Goal: Transaction & Acquisition: Purchase product/service

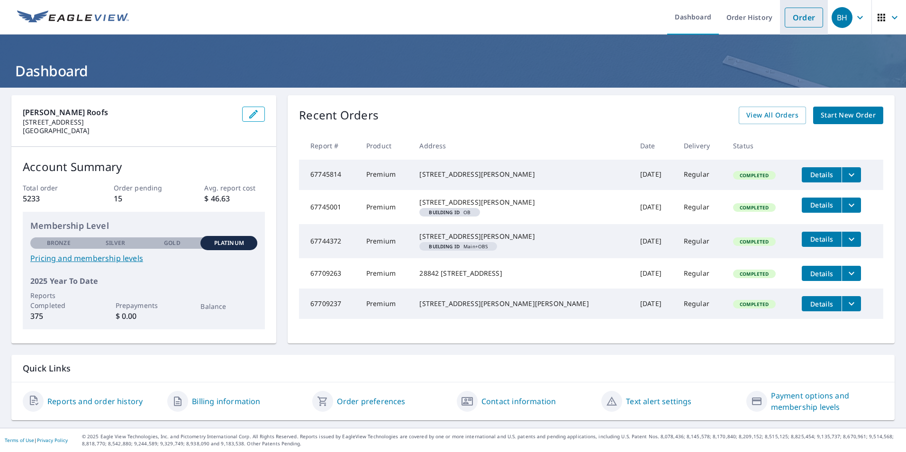
click at [790, 18] on link "Order" at bounding box center [804, 18] width 38 height 20
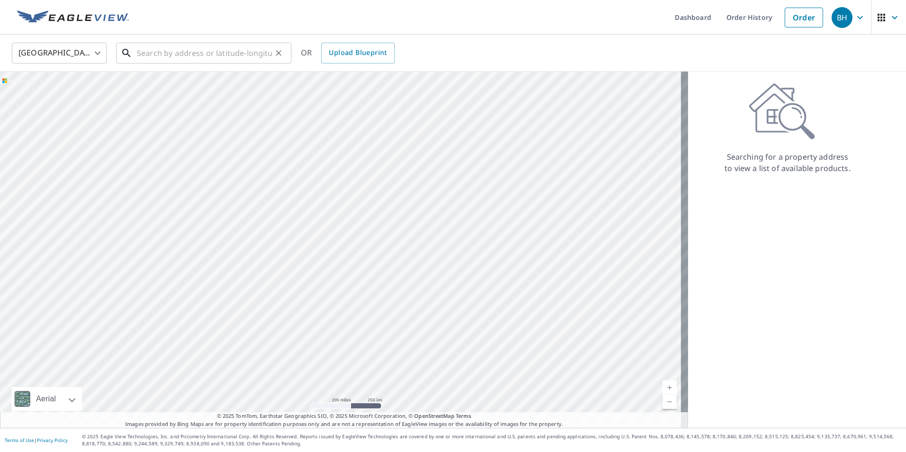
click at [153, 54] on input "text" at bounding box center [204, 53] width 135 height 27
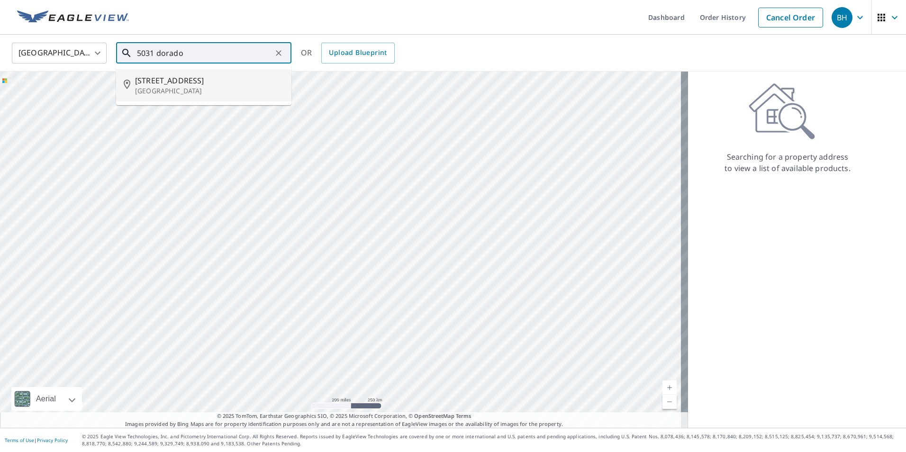
click at [161, 80] on span "[STREET_ADDRESS]" at bounding box center [209, 80] width 149 height 11
type input "[STREET_ADDRESS]"
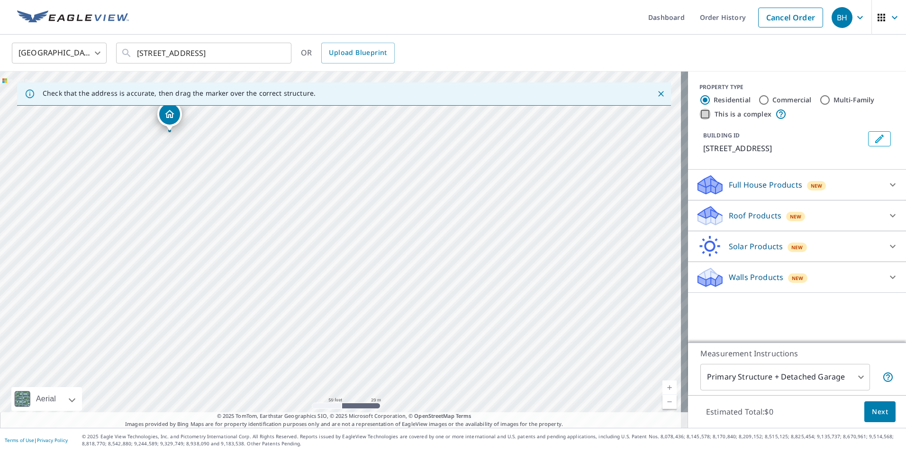
click at [699, 112] on input "This is a complex" at bounding box center [704, 114] width 11 height 11
checkbox input "true"
radio input "false"
radio input "true"
type input "4"
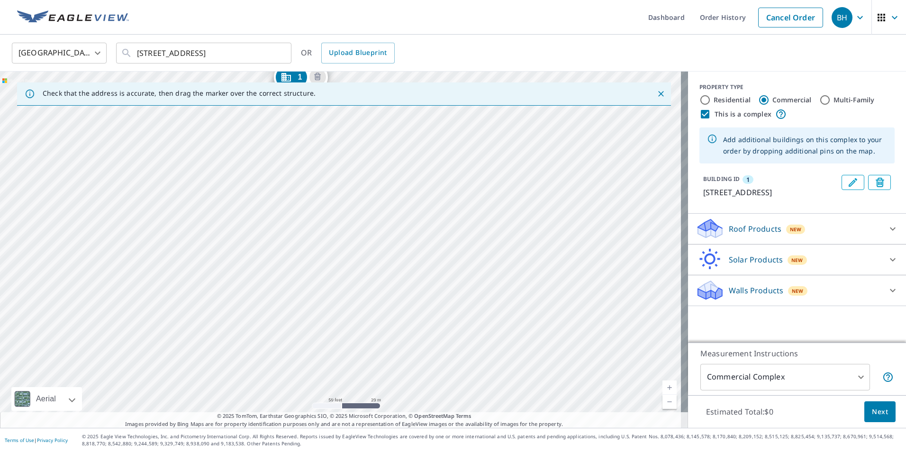
drag, startPoint x: 570, startPoint y: 336, endPoint x: 530, endPoint y: 182, distance: 159.1
click at [530, 182] on div "1 [STREET_ADDRESS]" at bounding box center [344, 250] width 688 height 356
drag, startPoint x: 303, startPoint y: 161, endPoint x: 289, endPoint y: 103, distance: 60.0
click at [309, 194] on div "1 [STREET_ADDRESS]" at bounding box center [344, 250] width 688 height 356
drag, startPoint x: 296, startPoint y: 119, endPoint x: 548, endPoint y: 282, distance: 300.5
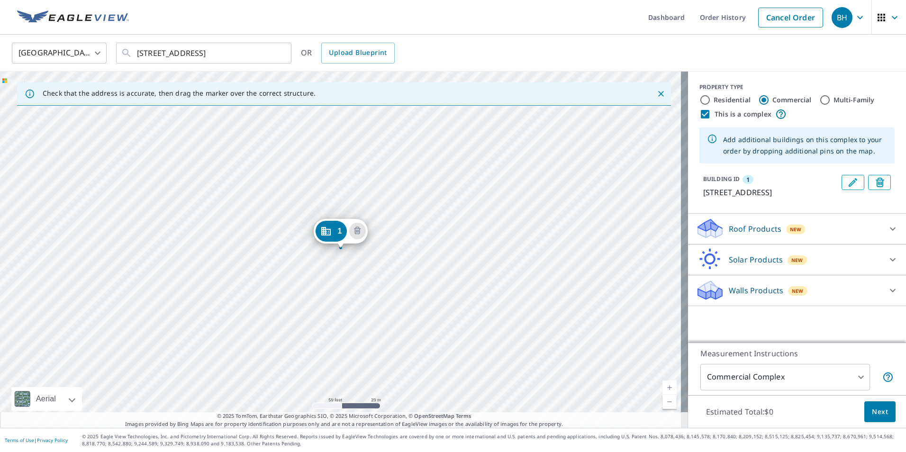
click at [852, 182] on button "Edit building 1" at bounding box center [853, 182] width 23 height 15
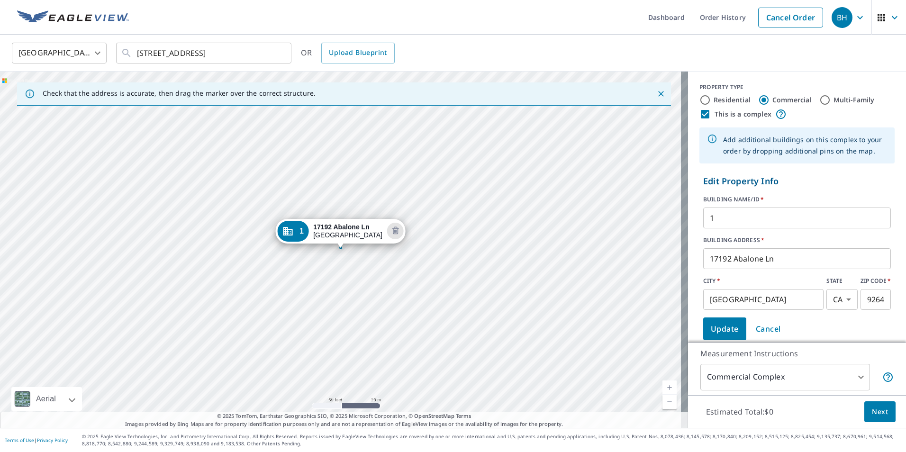
click at [819, 254] on input "17192 Abalone Ln" at bounding box center [797, 258] width 188 height 27
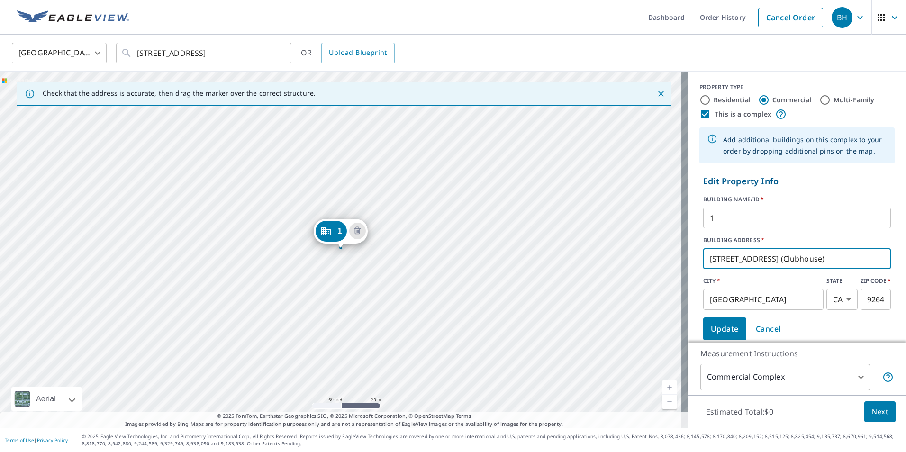
type input "[STREET_ADDRESS] (Clubhouse)"
click at [725, 327] on span "Update" at bounding box center [725, 328] width 28 height 13
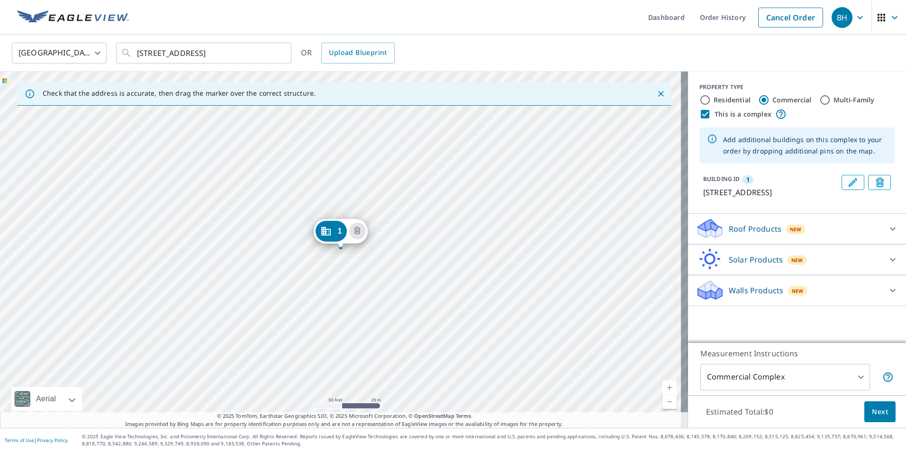
click at [287, 168] on div "1 [STREET_ADDRESS]" at bounding box center [344, 250] width 688 height 356
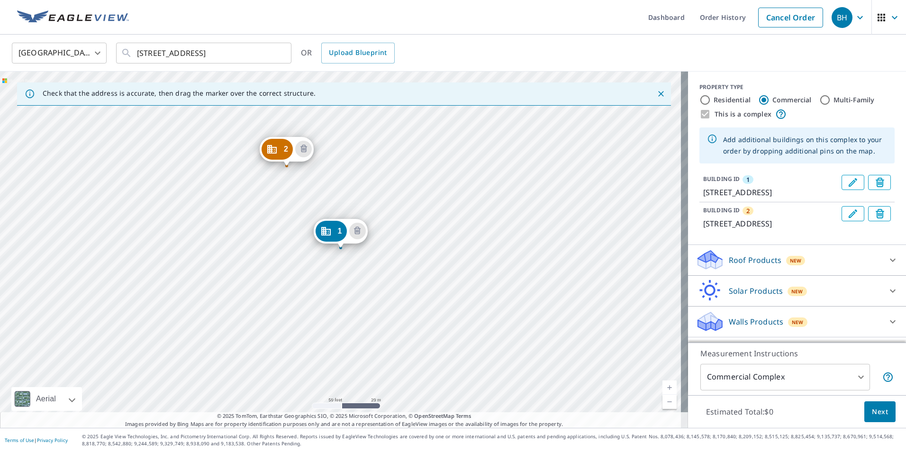
click at [700, 101] on input "Residential" at bounding box center [704, 99] width 11 height 11
radio input "true"
type input "1"
click at [745, 297] on p "Roof Products" at bounding box center [755, 290] width 53 height 11
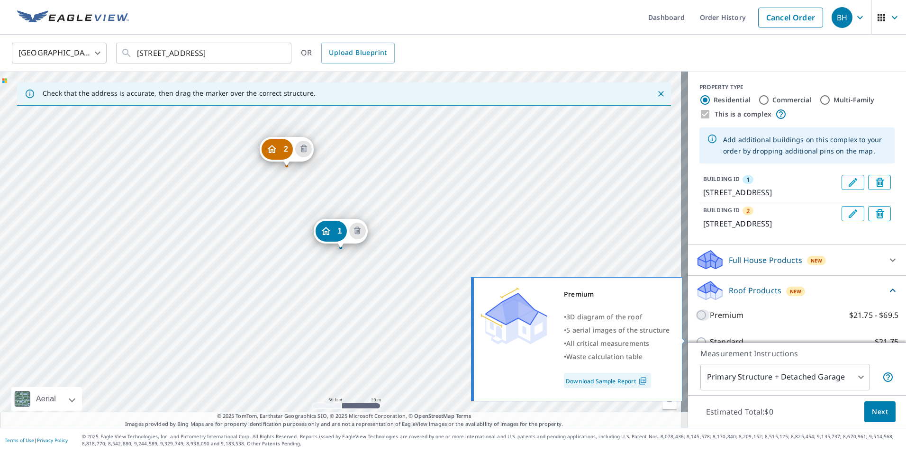
click at [696, 321] on input "Premium $21.75 - $69.5" at bounding box center [703, 314] width 14 height 11
checkbox input "true"
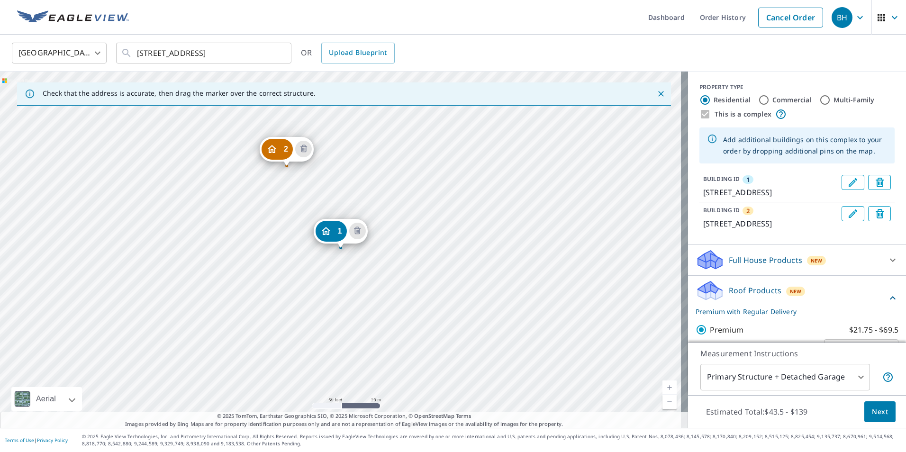
click at [752, 296] on p "Roof Products" at bounding box center [755, 290] width 53 height 11
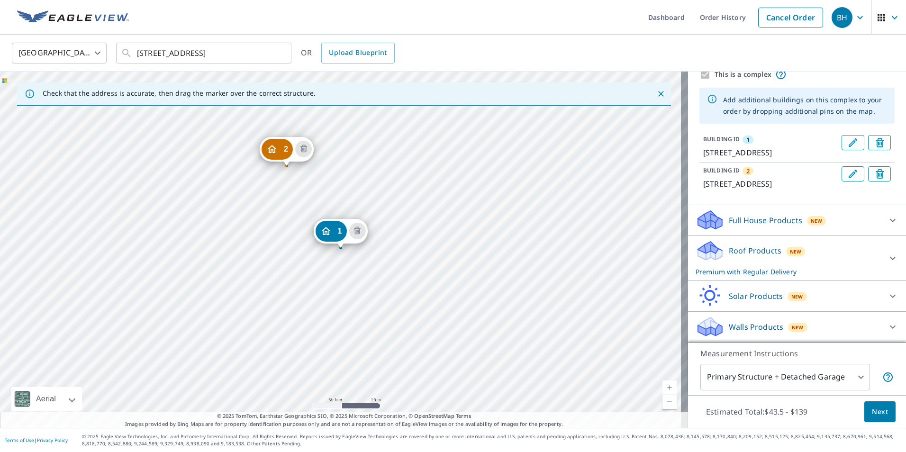
scroll to position [63, 0]
click at [747, 247] on p "Roof Products" at bounding box center [755, 250] width 53 height 11
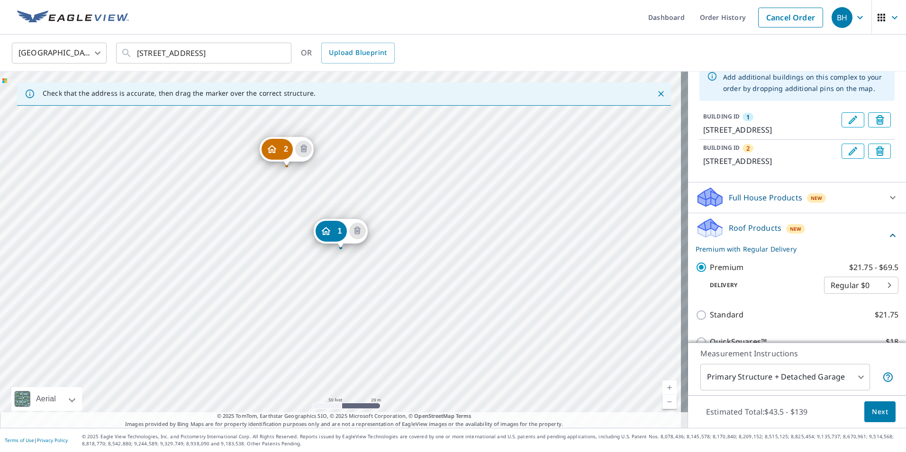
click at [747, 234] on p "Roof Products" at bounding box center [755, 227] width 53 height 11
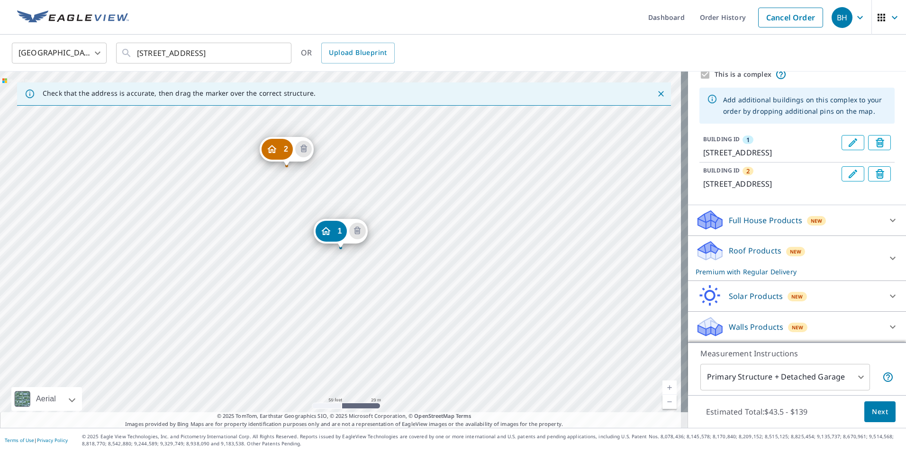
click at [864, 410] on button "Next" at bounding box center [879, 411] width 31 height 21
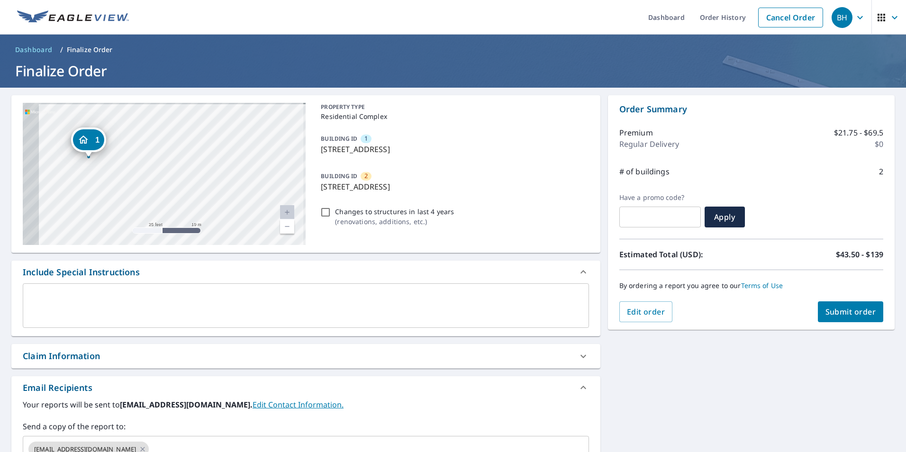
drag, startPoint x: 163, startPoint y: 172, endPoint x: 271, endPoint y: 175, distance: 107.1
click at [270, 176] on div "2 [STREET_ADDRESS] 1 17192 Abalone Ln (Clubhouse) [GEOGRAPHIC_DATA]" at bounding box center [164, 174] width 283 height 142
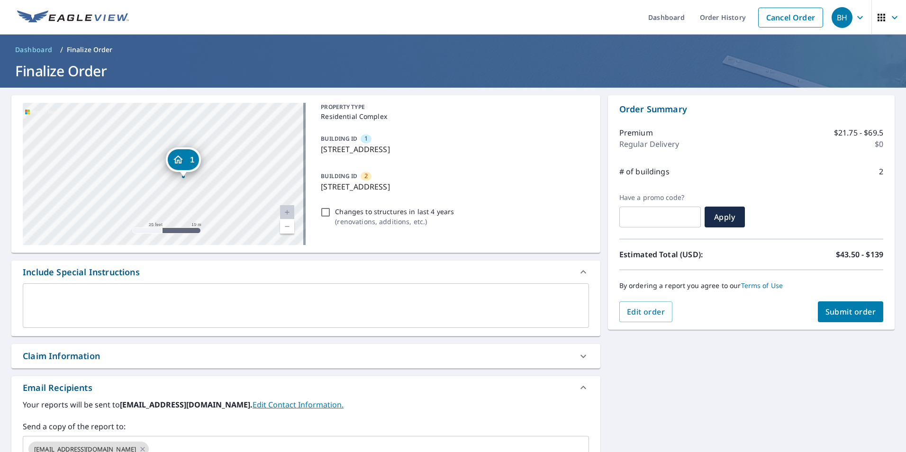
drag, startPoint x: 203, startPoint y: 166, endPoint x: 262, endPoint y: 184, distance: 61.9
click at [262, 184] on div "2 [STREET_ADDRESS] 1 17192 Abalone Ln (Clubhouse) [GEOGRAPHIC_DATA]" at bounding box center [164, 174] width 283 height 142
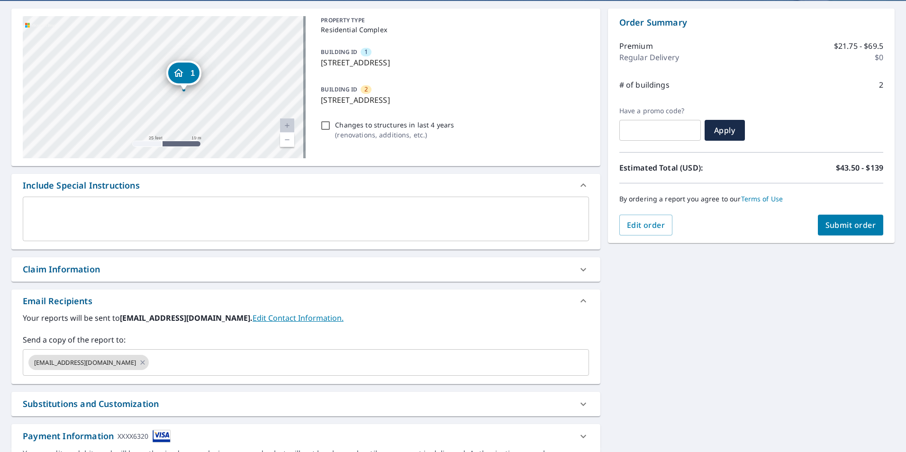
scroll to position [95, 0]
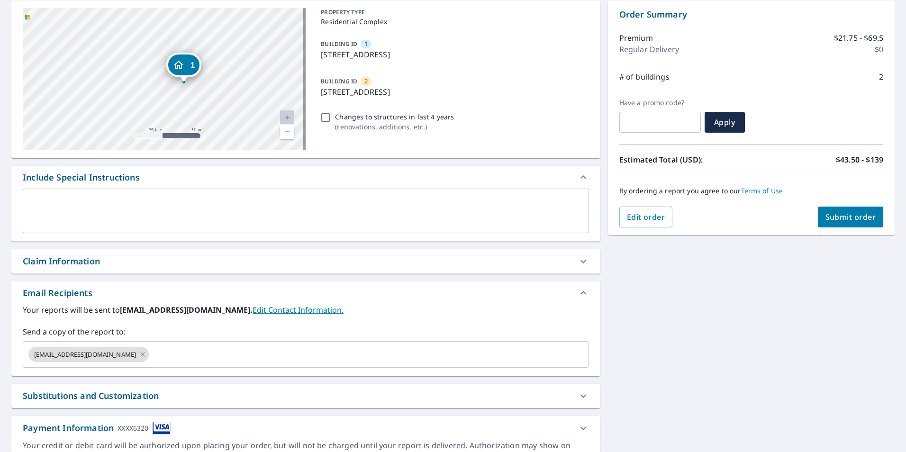
click at [101, 261] on div "Claim Information" at bounding box center [297, 261] width 549 height 13
checkbox input "true"
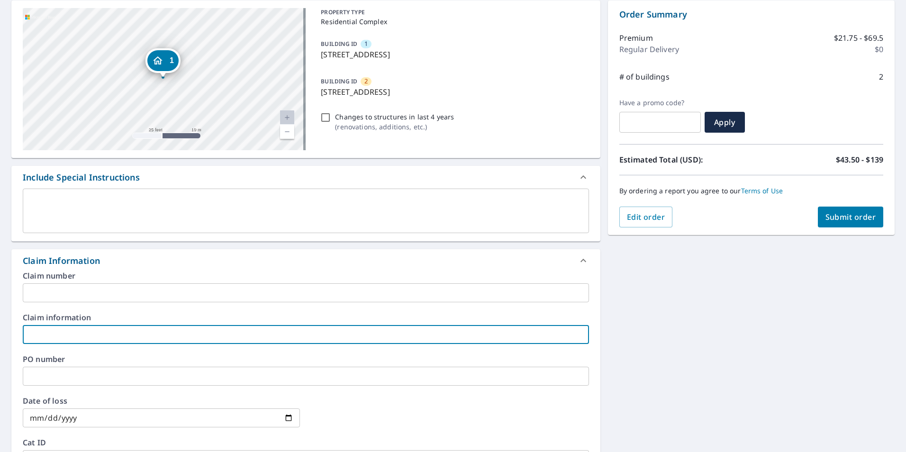
click at [55, 335] on input "text" at bounding box center [306, 334] width 566 height 19
click at [30, 374] on input "text" at bounding box center [306, 376] width 566 height 19
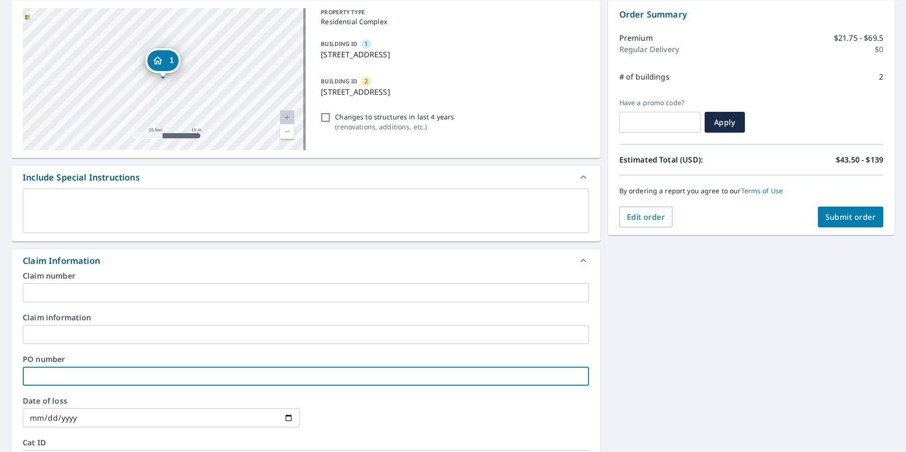
type input "C"
checkbox input "true"
type input "Ca"
checkbox input "true"
type input "Cab"
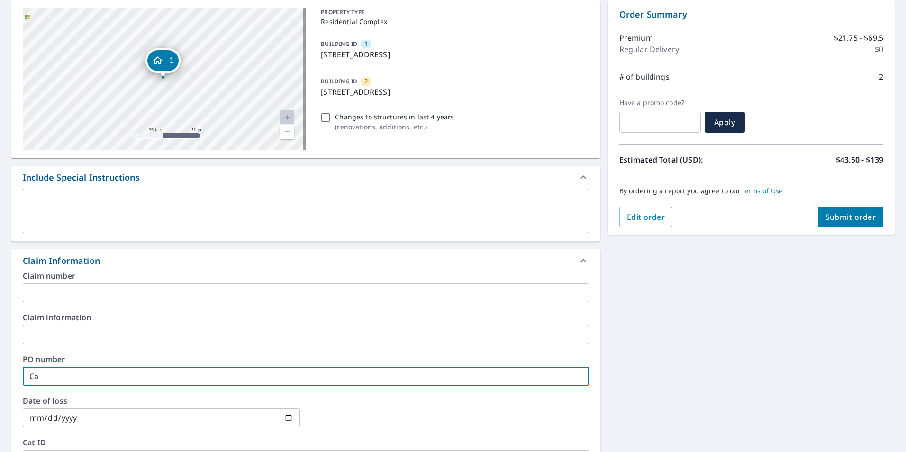
checkbox input "true"
type input "Cabo"
checkbox input "true"
type input "Cabod"
checkbox input "true"
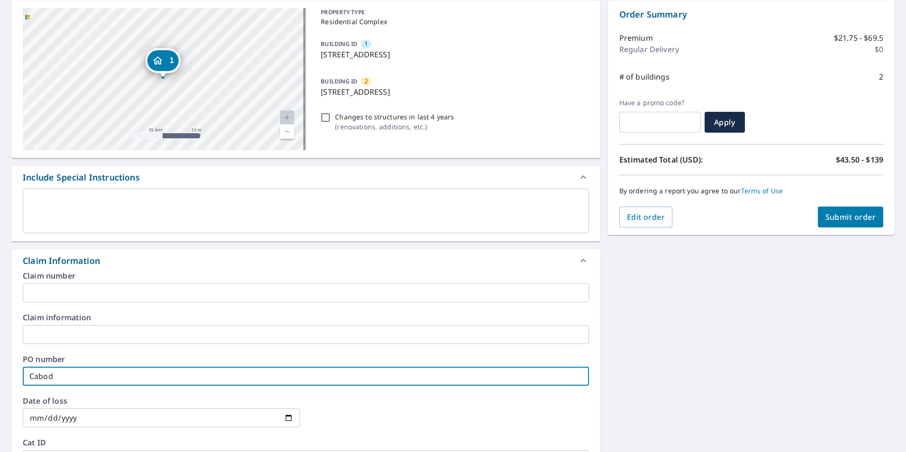
type input "Cabo"
checkbox input "true"
type input "Cabo"
checkbox input "true"
type input "[GEOGRAPHIC_DATA]"
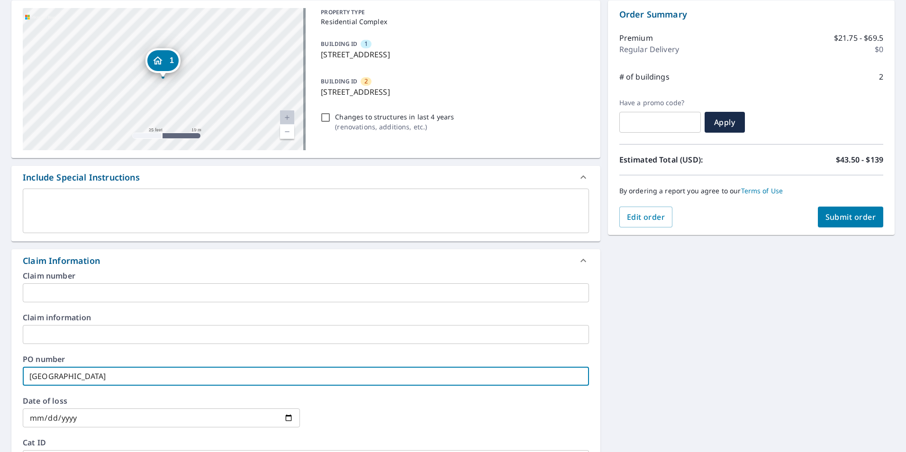
checkbox input "true"
type input "Cabo De"
checkbox input "true"
type input "Cabo Del"
checkbox input "true"
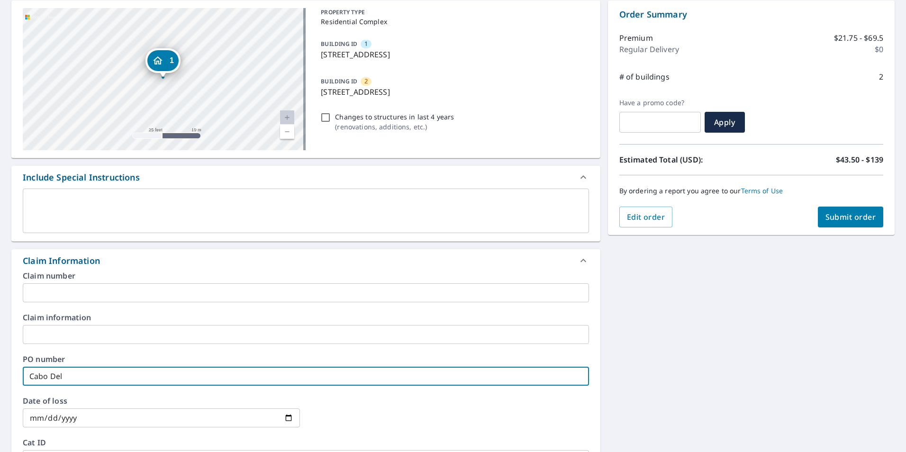
type input "Cabo Del"
checkbox input "true"
type input "Cabo Del M"
checkbox input "true"
type input "[GEOGRAPHIC_DATA]"
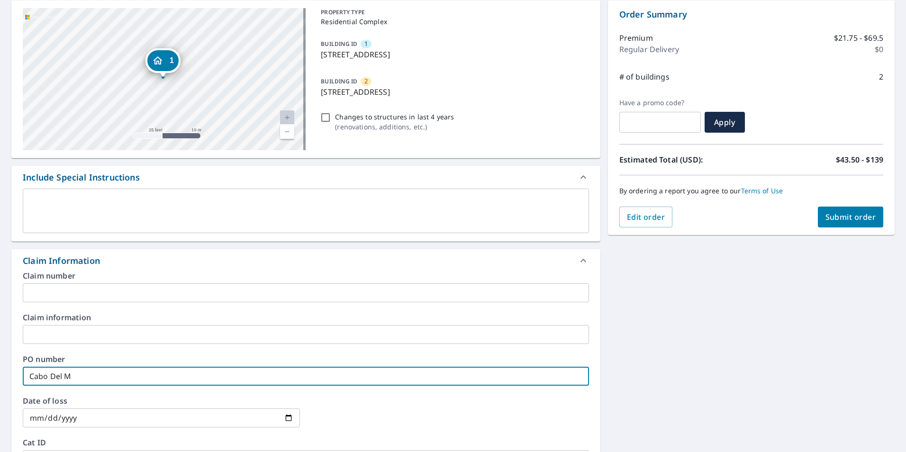
checkbox input "true"
type input "Cabo Del Mar"
checkbox input "true"
type input "Cabo Del Mar"
checkbox input "true"
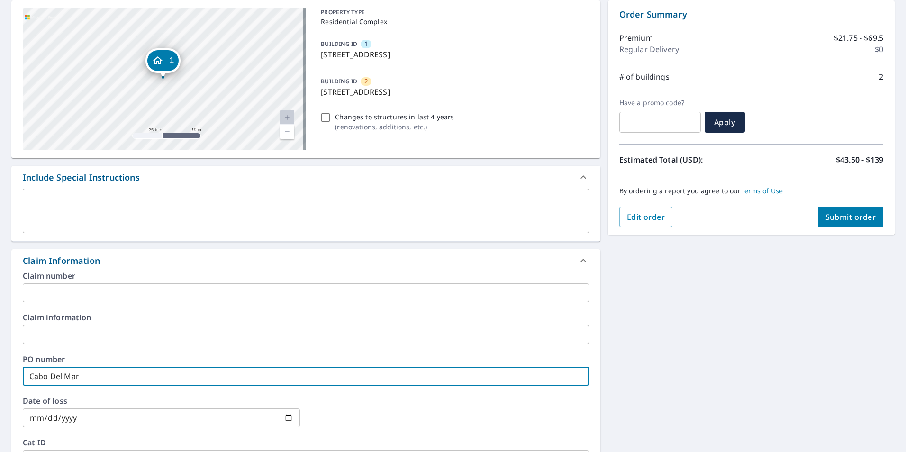
type input "Cabo Del Mar H"
checkbox input "true"
type input "Cabo Del Mar HO"
checkbox input "true"
type input "Cabo Del Mar HOA"
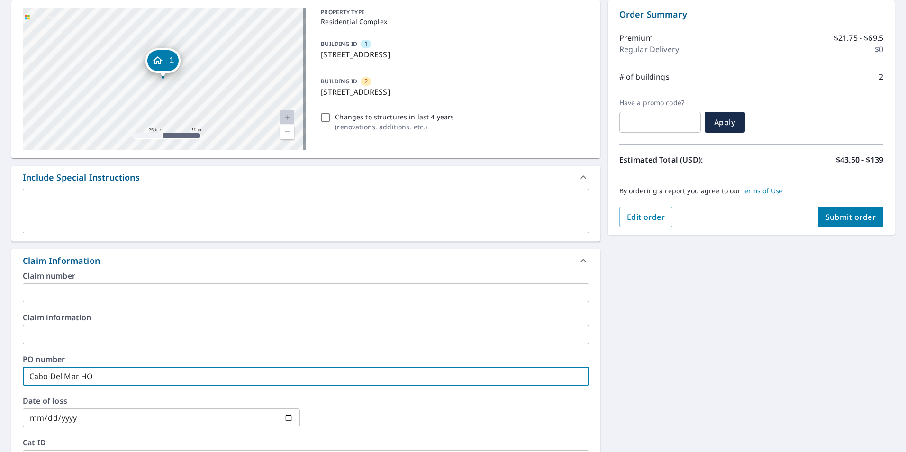
checkbox input "true"
type input "Cabo Del Mar HOA"
checkbox input "true"
type input "Cabo Del Mar HOA -"
checkbox input "true"
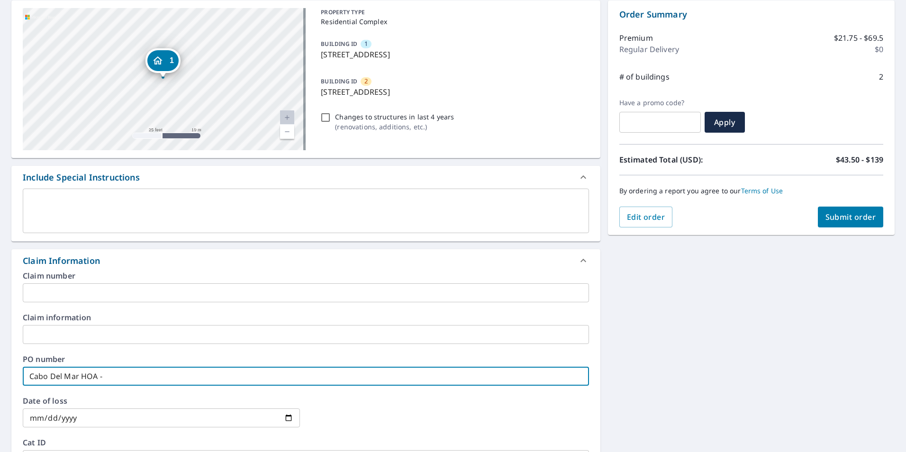
type input "Cabo Del Mar HOA -"
checkbox input "true"
type input "Cabo Del Mar HOA - B"
checkbox input "true"
type input "Cabo Del Mar [PERSON_NAME]"
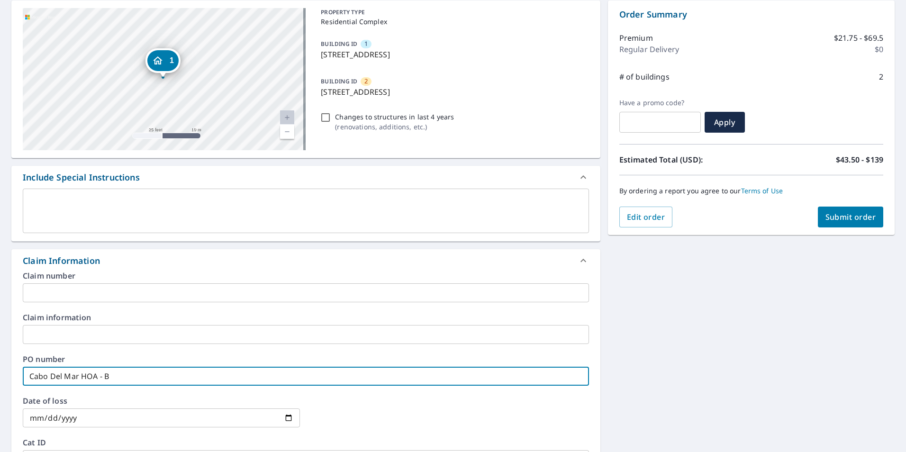
checkbox input "true"
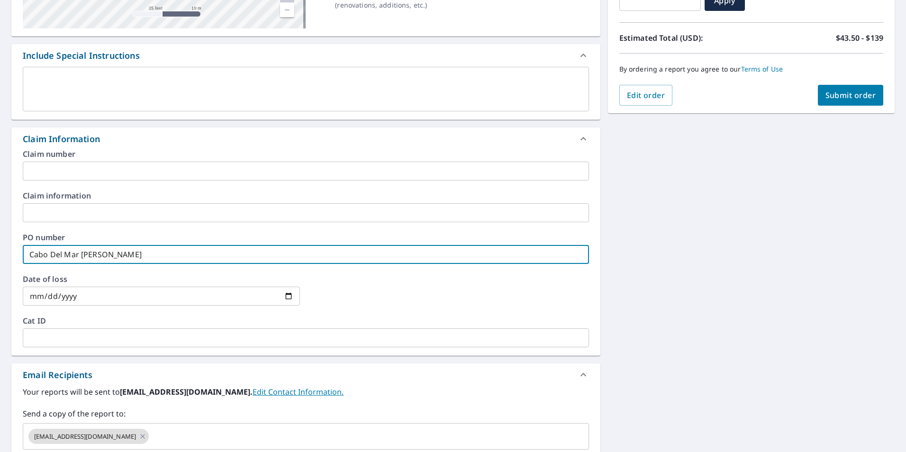
scroll to position [237, 0]
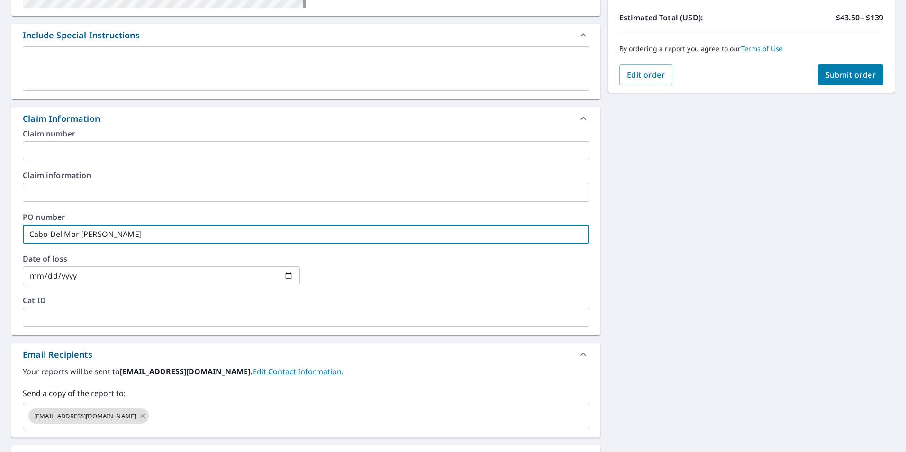
type input "Cabo Del Mar [PERSON_NAME]"
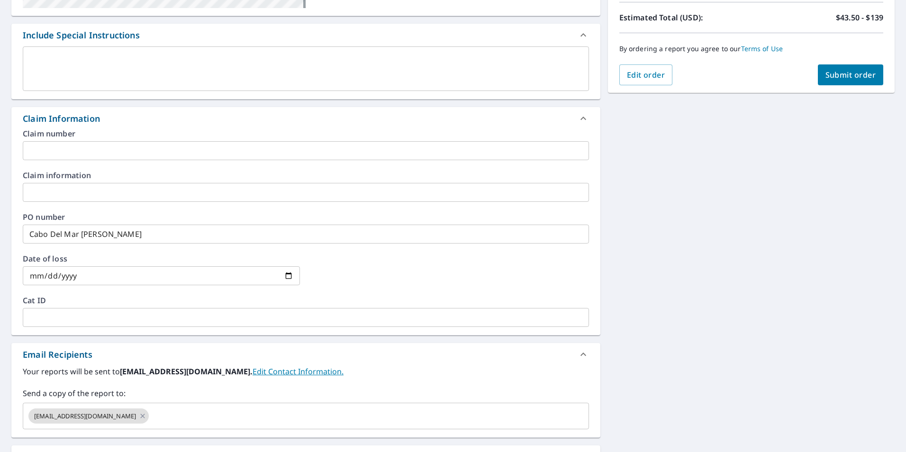
click at [126, 116] on div "Claim Information" at bounding box center [297, 118] width 549 height 13
checkbox input "true"
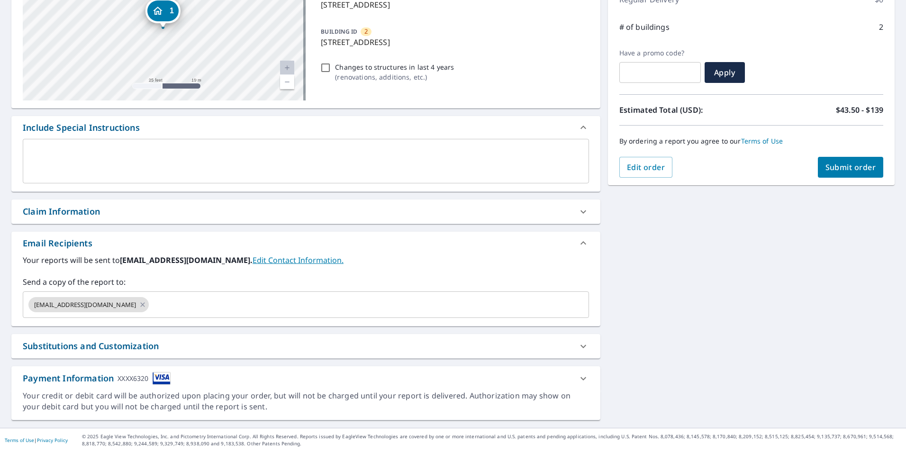
scroll to position [145, 0]
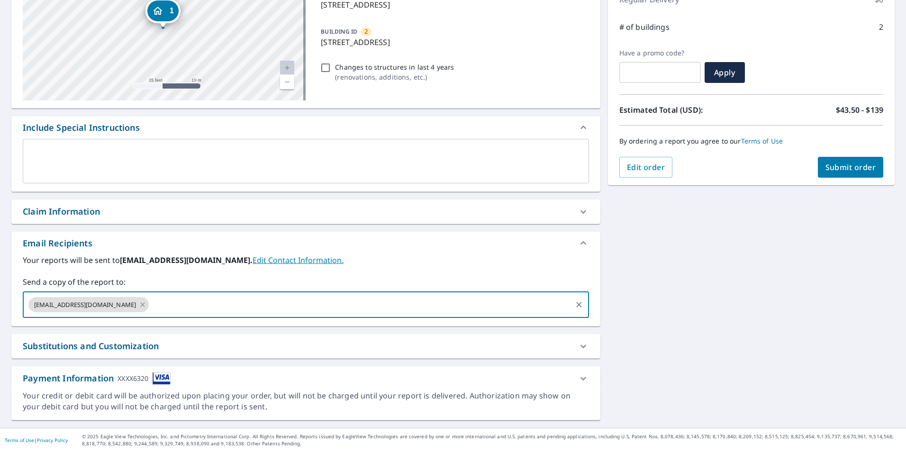
click at [150, 306] on input "text" at bounding box center [360, 305] width 420 height 18
type input "[PERSON_NAME][EMAIL_ADDRESS][DOMAIN_NAME]"
checkbox input "true"
type input "[PERSON_NAME][EMAIL_ADDRESS][DOMAIN_NAME]"
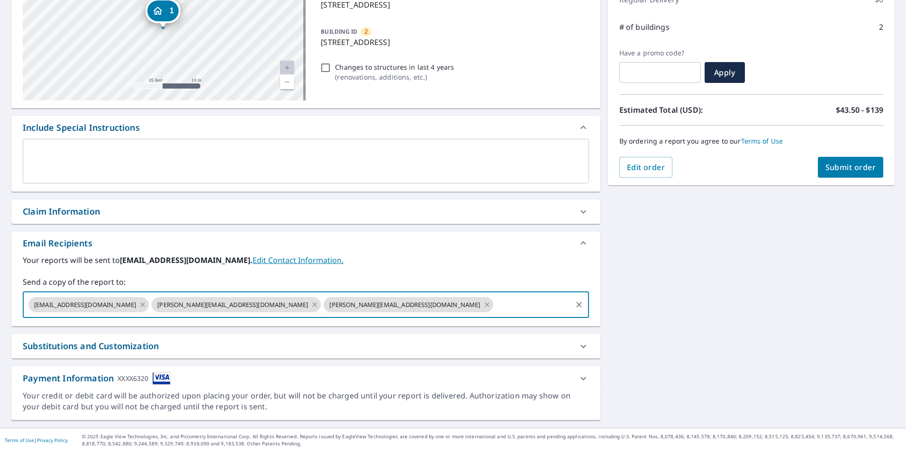
click at [833, 164] on span "Submit order" at bounding box center [851, 167] width 51 height 10
checkbox input "true"
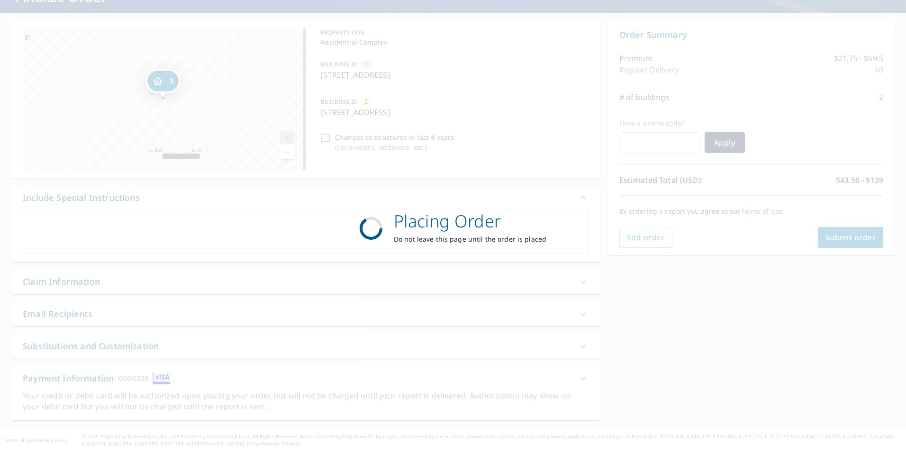
scroll to position [74, 0]
